Goal: Navigation & Orientation: Find specific page/section

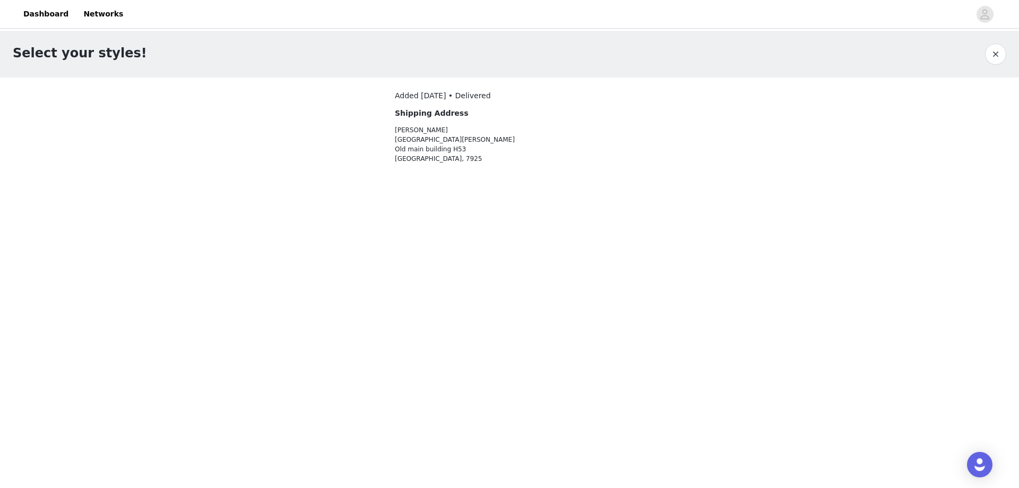
click at [58, 131] on div "Select your styles! Added [DATE] • Delivered Shipping Address [GEOGRAPHIC_DATA]…" at bounding box center [509, 108] width 1019 height 154
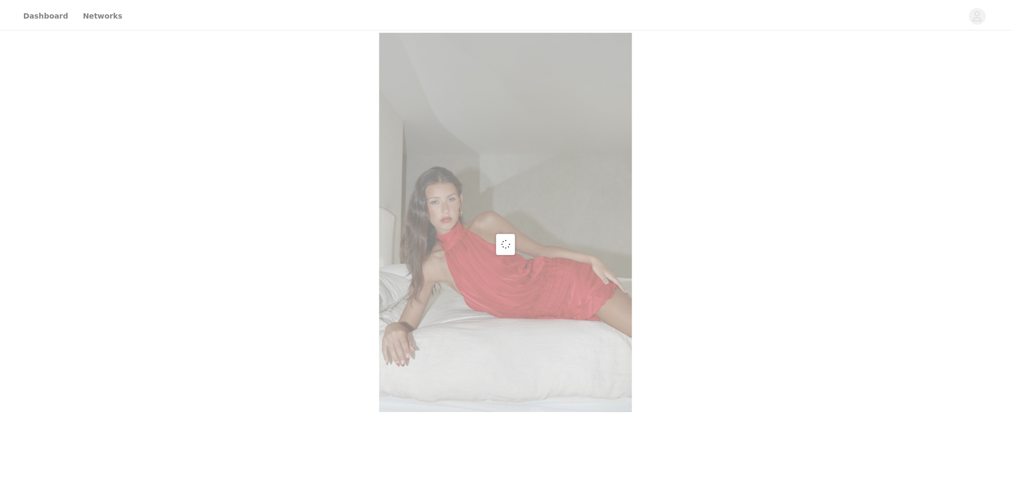
scroll to position [425, 0]
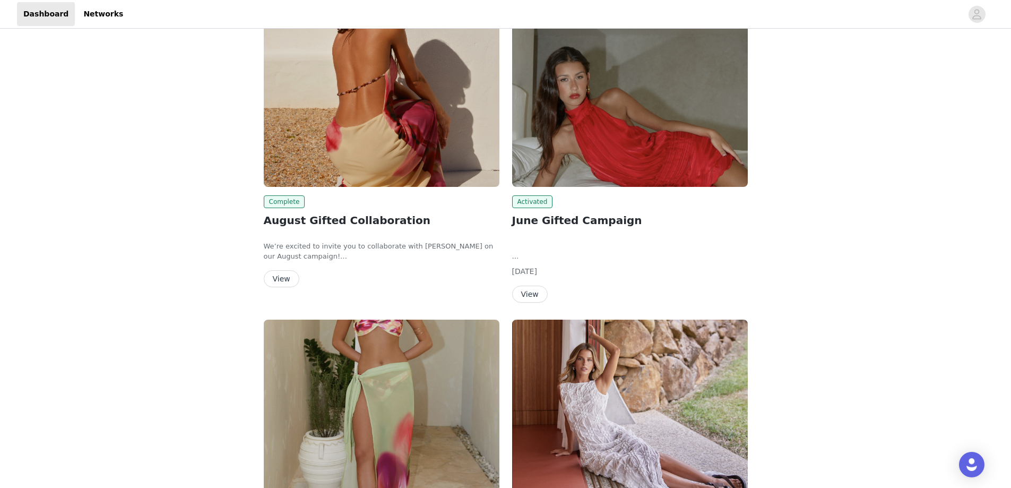
scroll to position [53, 0]
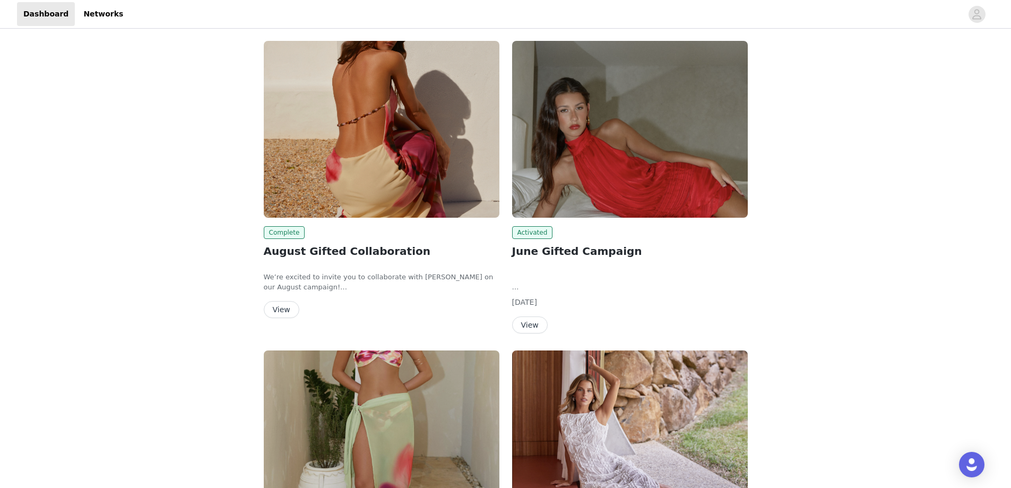
click at [124, 381] on div "Tasks Summary All tasks complete! Review content Complete August Gifted Collabo…" at bounding box center [505, 337] width 1011 height 718
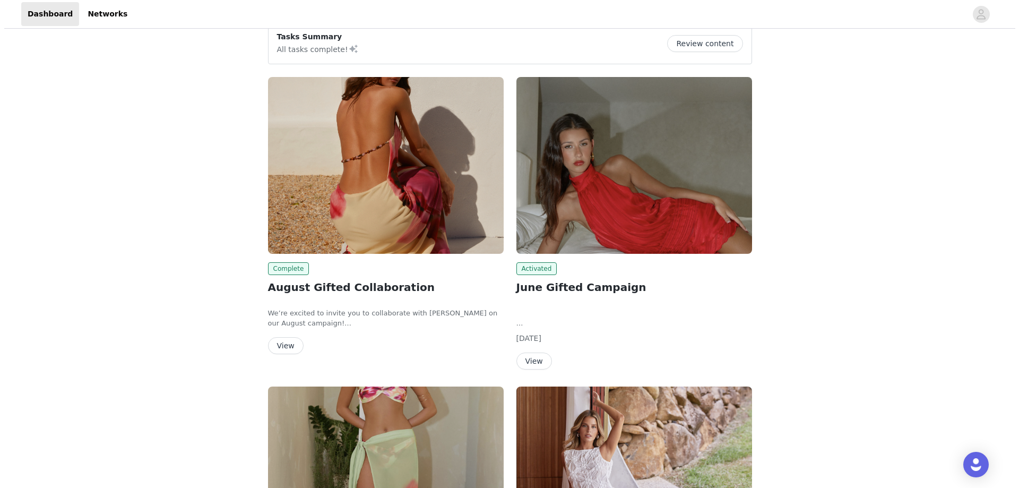
scroll to position [0, 0]
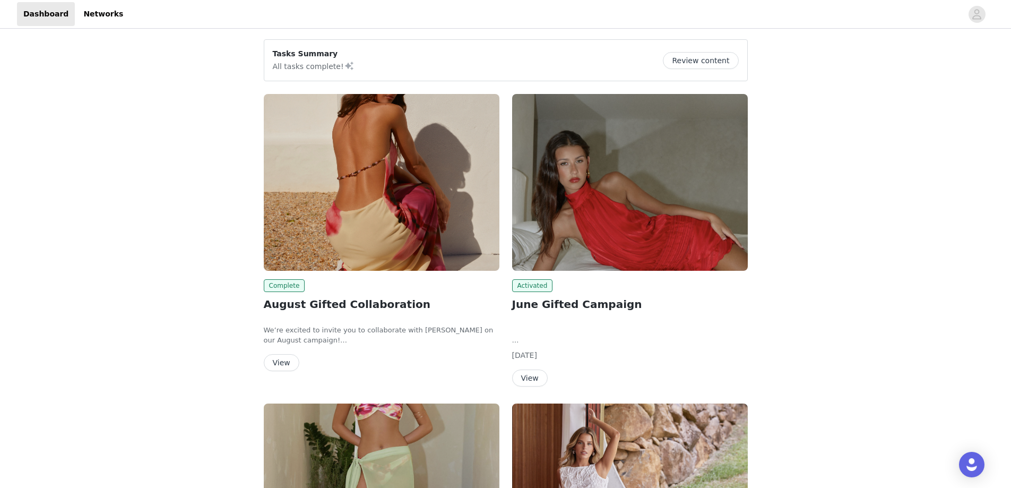
drag, startPoint x: 125, startPoint y: 354, endPoint x: 115, endPoint y: 321, distance: 34.3
click at [122, 346] on div "Tasks Summary All tasks complete! Review content Complete August Gifted Collabo…" at bounding box center [505, 390] width 1011 height 718
click at [90, 13] on link "Networks" at bounding box center [103, 14] width 53 height 24
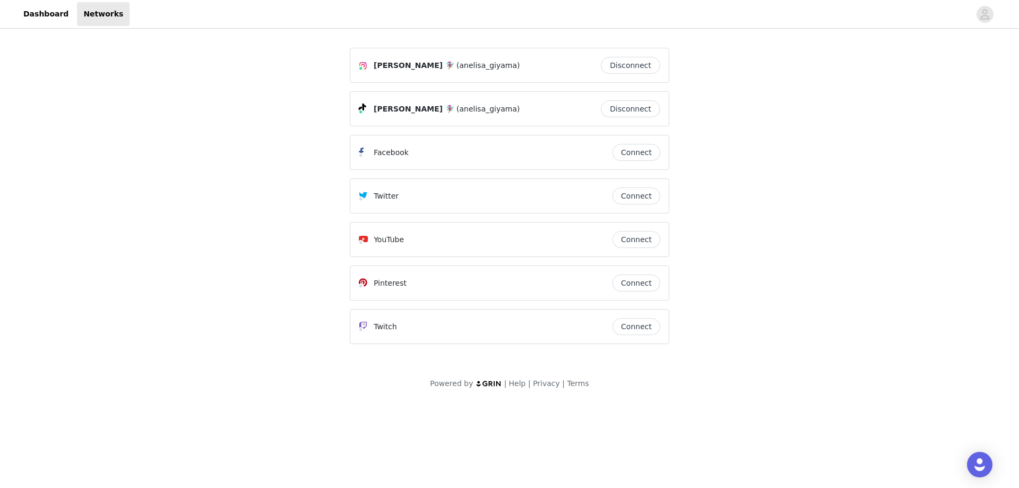
drag, startPoint x: 221, startPoint y: 72, endPoint x: 214, endPoint y: 73, distance: 6.6
click at [218, 72] on div "Lisa 🧚🏽‍♀️ (anelisa_giyama) Disconnect Lisa 🧚🏽‍♀️ (anelisa_giyama) Disconnect F…" at bounding box center [509, 216] width 1019 height 371
